Goal: Transaction & Acquisition: Subscribe to service/newsletter

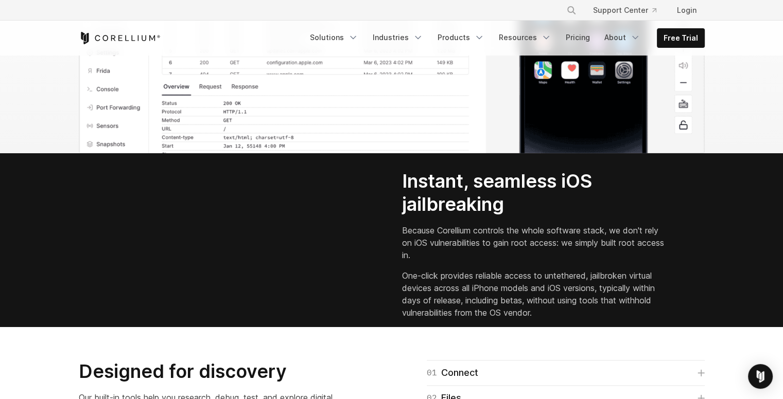
scroll to position [1389, 0]
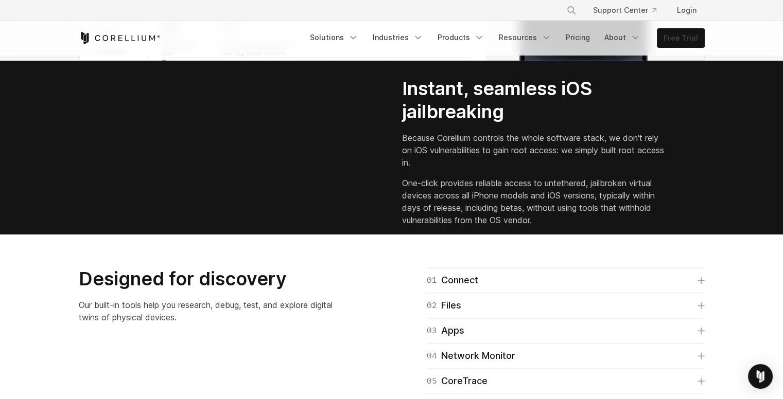
click at [689, 39] on link "Free Trial" at bounding box center [680, 38] width 47 height 19
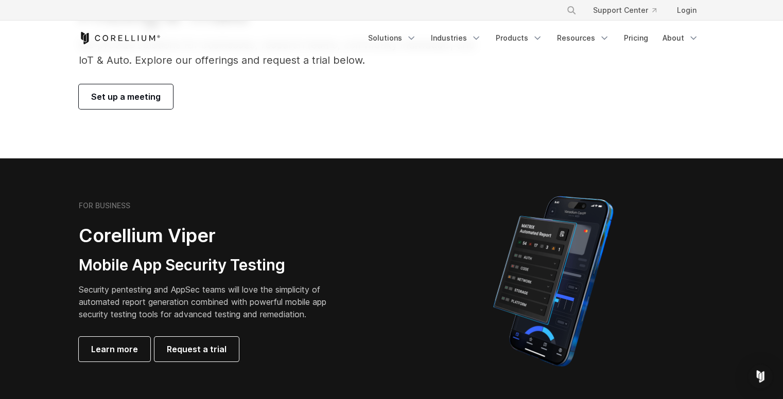
scroll to position [51, 0]
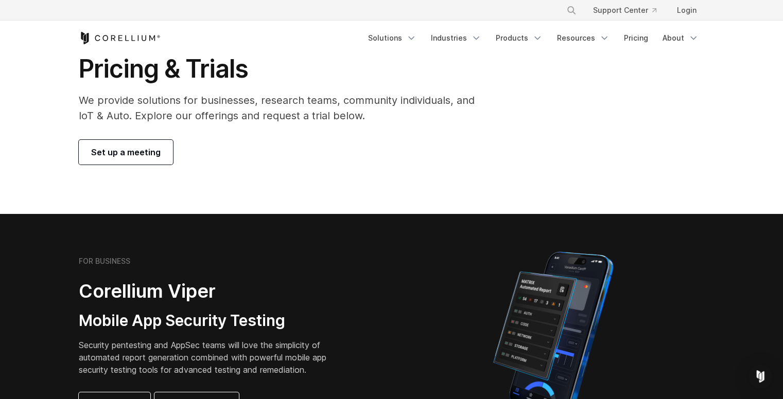
click at [107, 160] on link "Set up a meeting" at bounding box center [126, 152] width 94 height 25
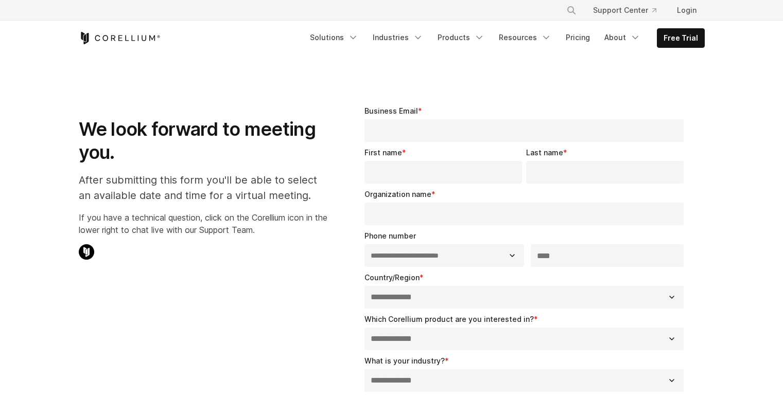
select select "**"
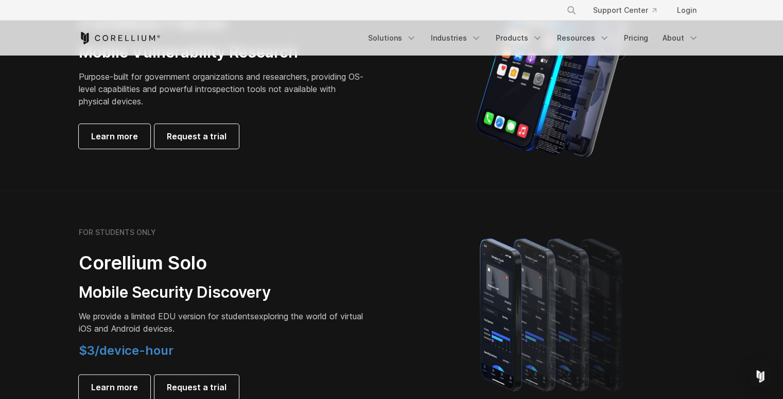
scroll to position [720, 0]
